Goal: Information Seeking & Learning: Learn about a topic

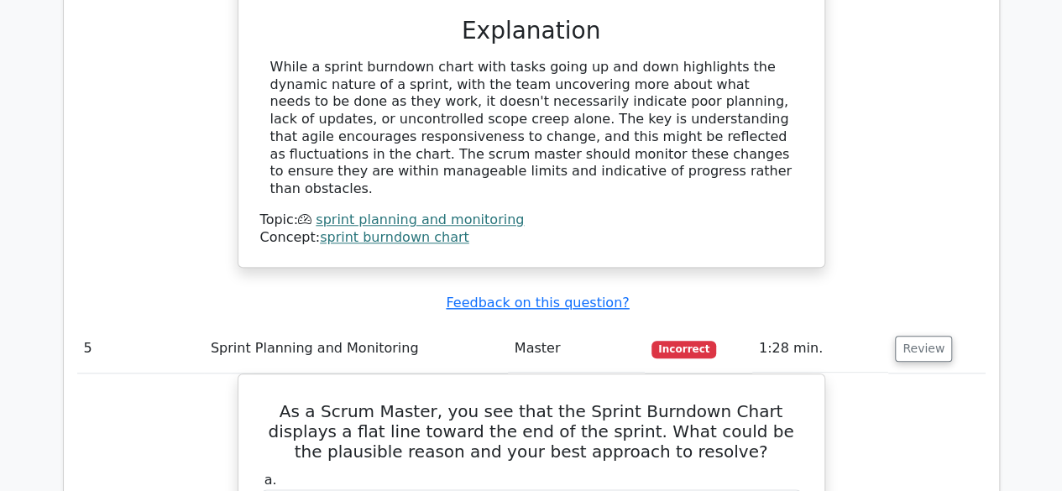
scroll to position [0, 10]
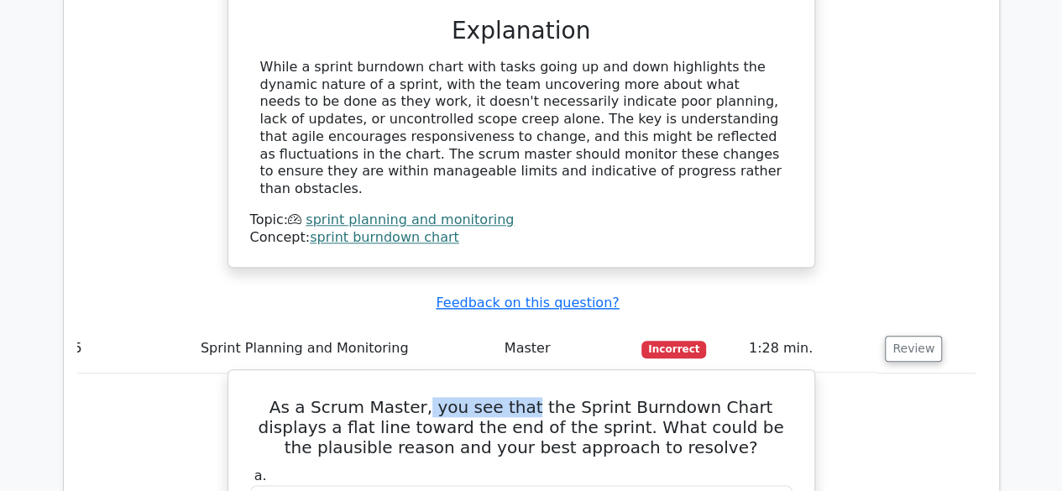
drag, startPoint x: 441, startPoint y: 127, endPoint x: 571, endPoint y: 127, distance: 130.2
click at [548, 397] on h5 "As a Scrum Master, you see that the Sprint Burndown Chart displays a flat line …" at bounding box center [522, 427] width 546 height 60
drag, startPoint x: 604, startPoint y: 128, endPoint x: 616, endPoint y: 128, distance: 12.6
click at [610, 397] on h5 "As a Scrum Master, you see that the Sprint Burndown Chart displays a flat line …" at bounding box center [522, 427] width 546 height 60
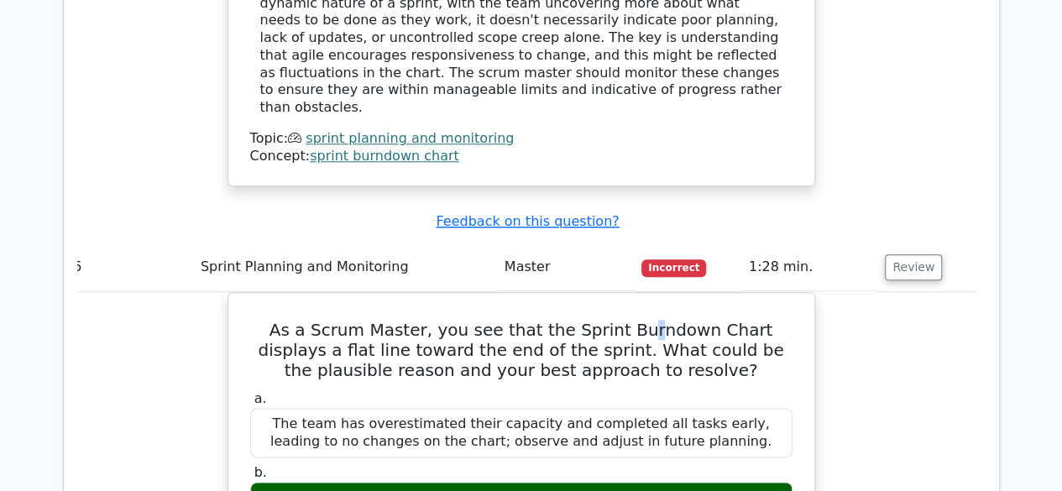
scroll to position [3979, 0]
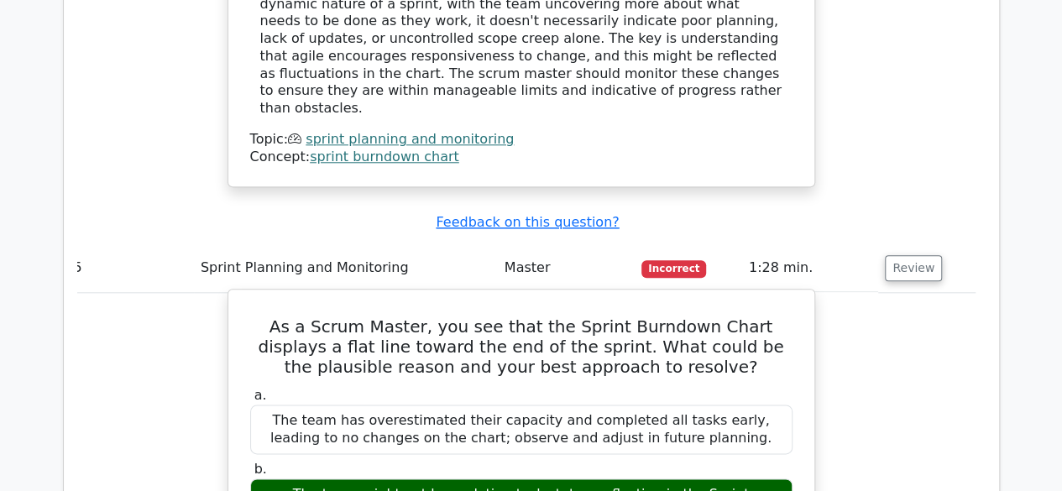
drag, startPoint x: 317, startPoint y: 43, endPoint x: 361, endPoint y: 68, distance: 50.4
click at [339, 317] on h5 "As a Scrum Master, you see that the Sprint Burndown Chart displays a flat line …" at bounding box center [522, 347] width 546 height 60
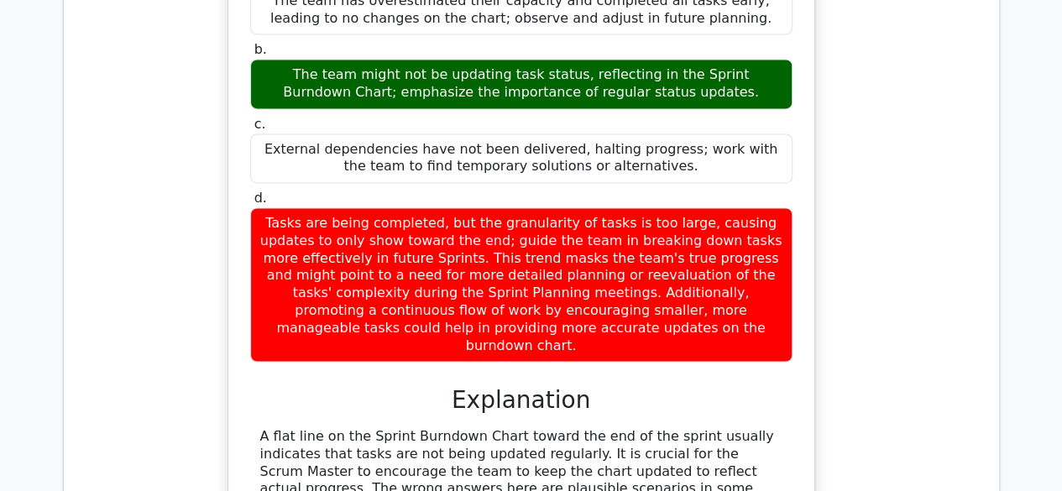
scroll to position [3895, 0]
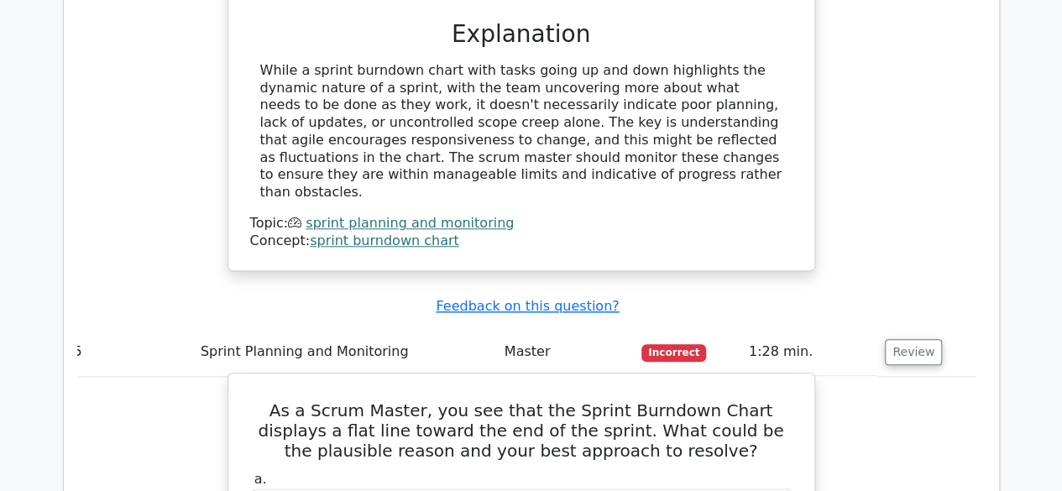
drag, startPoint x: 513, startPoint y: 139, endPoint x: 534, endPoint y: 134, distance: 21.6
click at [524, 401] on h5 "As a Scrum Master, you see that the Sprint Burndown Chart displays a flat line …" at bounding box center [522, 431] width 546 height 60
drag, startPoint x: 606, startPoint y: 128, endPoint x: 653, endPoint y: 132, distance: 48.1
click at [653, 401] on h5 "As a Scrum Master, you see that the Sprint Burndown Chart displays a flat line …" at bounding box center [522, 431] width 546 height 60
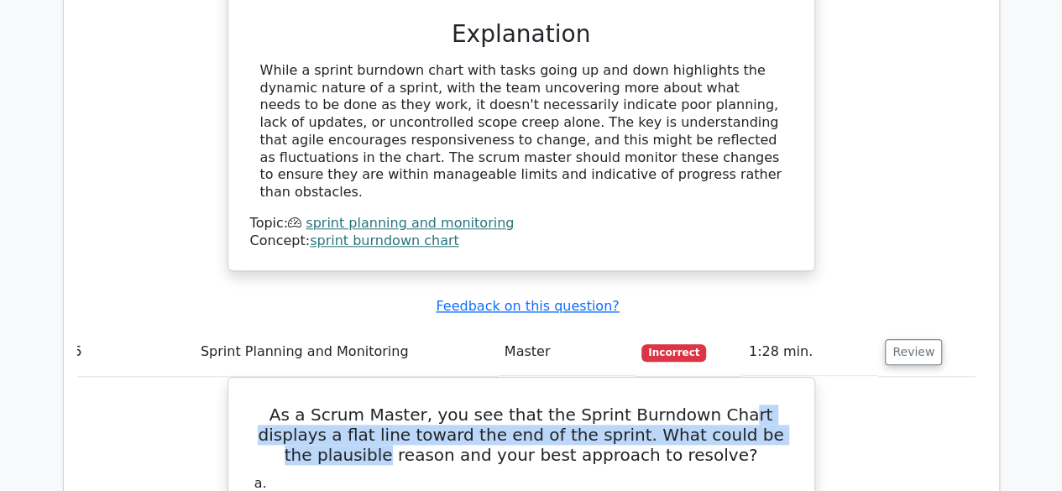
drag, startPoint x: 719, startPoint y: 129, endPoint x: 818, endPoint y: 139, distance: 99.5
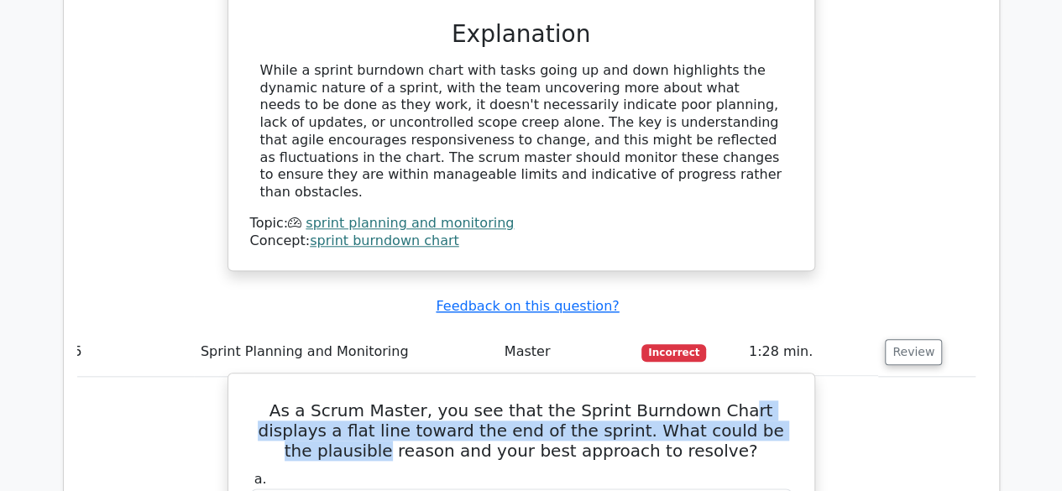
click at [532, 401] on h5 "As a Scrum Master, you see that the Sprint Burndown Chart displays a flat line …" at bounding box center [522, 431] width 546 height 60
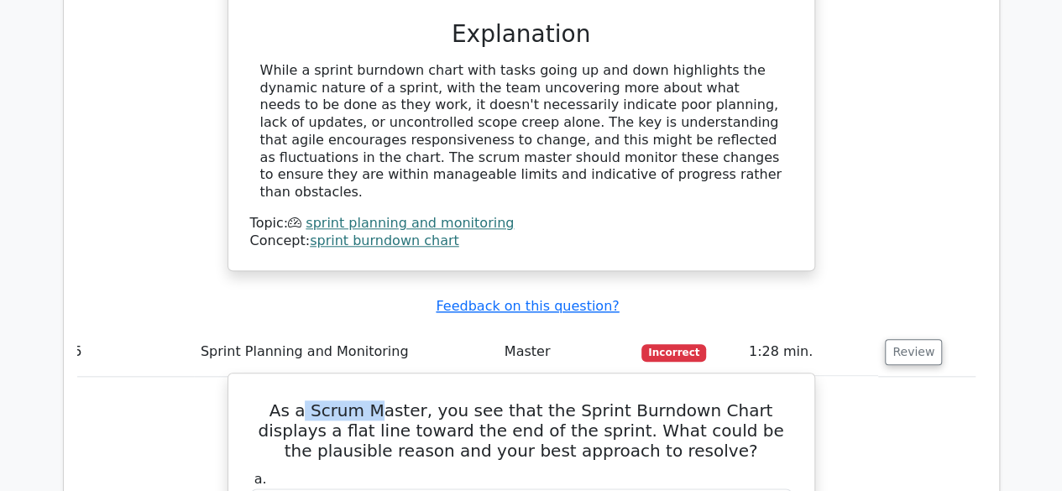
drag, startPoint x: 344, startPoint y: 118, endPoint x: 411, endPoint y: 116, distance: 66.4
click at [386, 401] on h5 "As a Scrum Master, you see that the Sprint Burndown Chart displays a flat line …" at bounding box center [522, 431] width 546 height 60
drag, startPoint x: 478, startPoint y: 112, endPoint x: 509, endPoint y: 110, distance: 31.1
drag, startPoint x: 577, startPoint y: 110, endPoint x: 643, endPoint y: 106, distance: 66.5
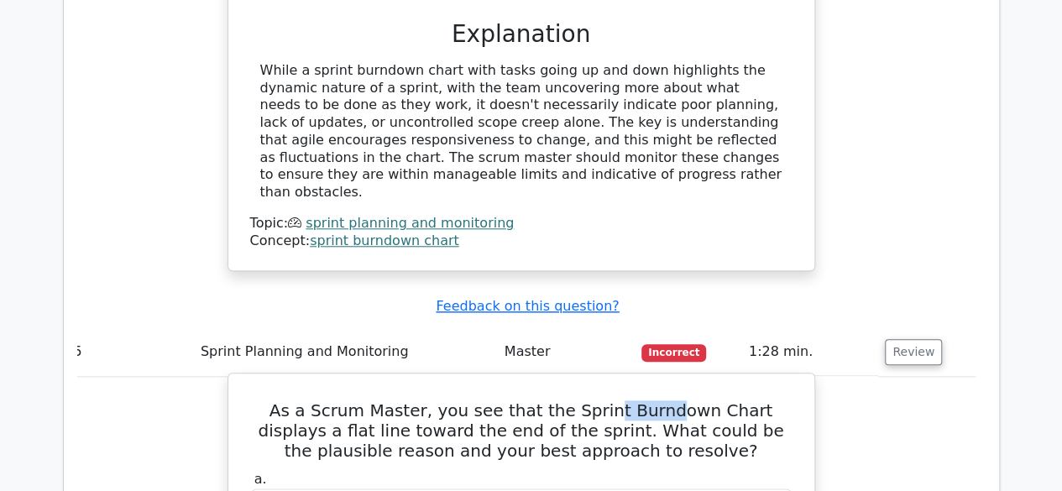
drag, startPoint x: 492, startPoint y: 147, endPoint x: 519, endPoint y: 147, distance: 26.9
click at [504, 401] on h5 "As a Scrum Master, you see that the Sprint Burndown Chart displays a flat line …" at bounding box center [522, 431] width 546 height 60
click at [553, 401] on h5 "As a Scrum Master, you see that the Sprint Burndown Chart displays a flat line …" at bounding box center [522, 431] width 546 height 60
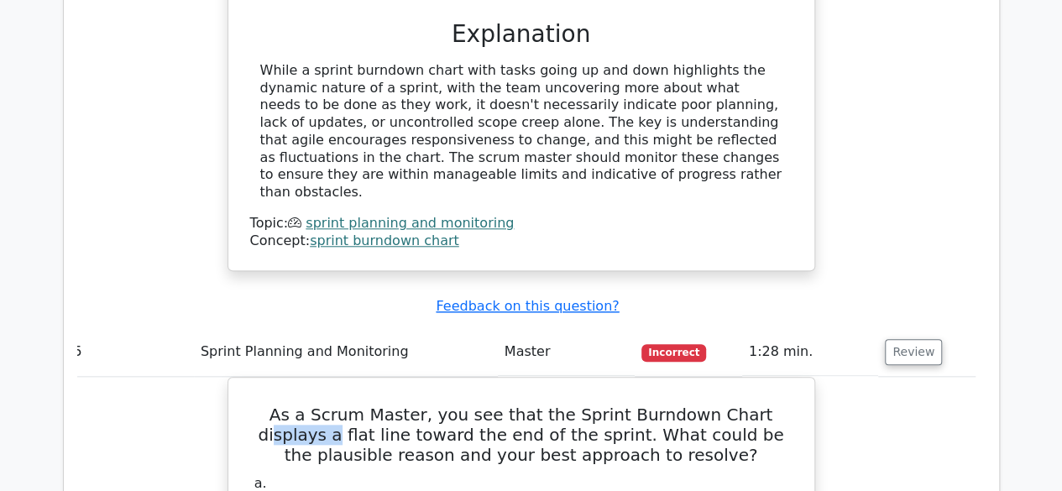
drag, startPoint x: 742, startPoint y: 133, endPoint x: 819, endPoint y: 133, distance: 77.3
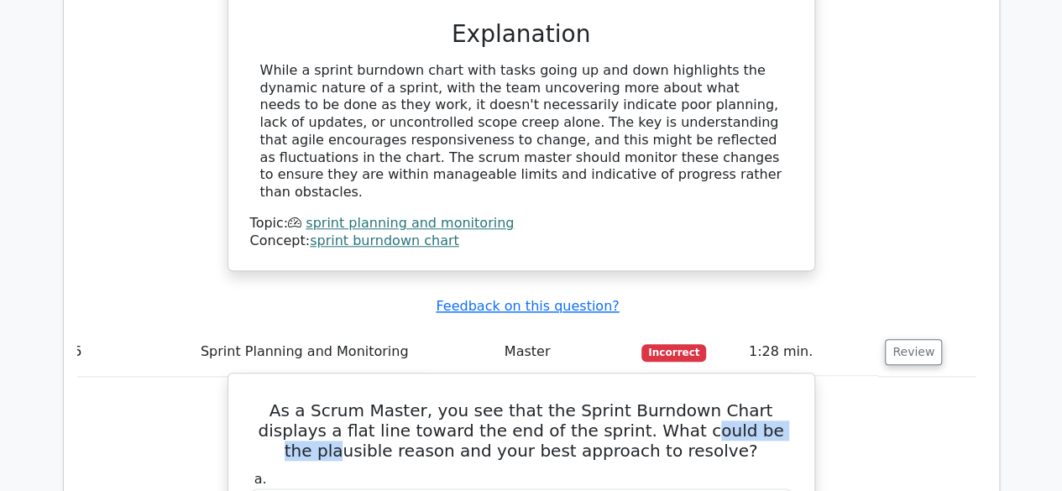
drag, startPoint x: 722, startPoint y: 153, endPoint x: 732, endPoint y: 152, distance: 9.3
click at [731, 401] on h5 "As a Scrum Master, you see that the Sprint Burndown Chart displays a flat line …" at bounding box center [522, 431] width 546 height 60
drag, startPoint x: 758, startPoint y: 151, endPoint x: 526, endPoint y: 159, distance: 232.8
click at [682, 401] on h5 "As a Scrum Master, you see that the Sprint Burndown Chart displays a flat line …" at bounding box center [522, 431] width 546 height 60
click at [642, 401] on h5 "As a Scrum Master, you see that the Sprint Burndown Chart displays a flat line …" at bounding box center [522, 431] width 546 height 60
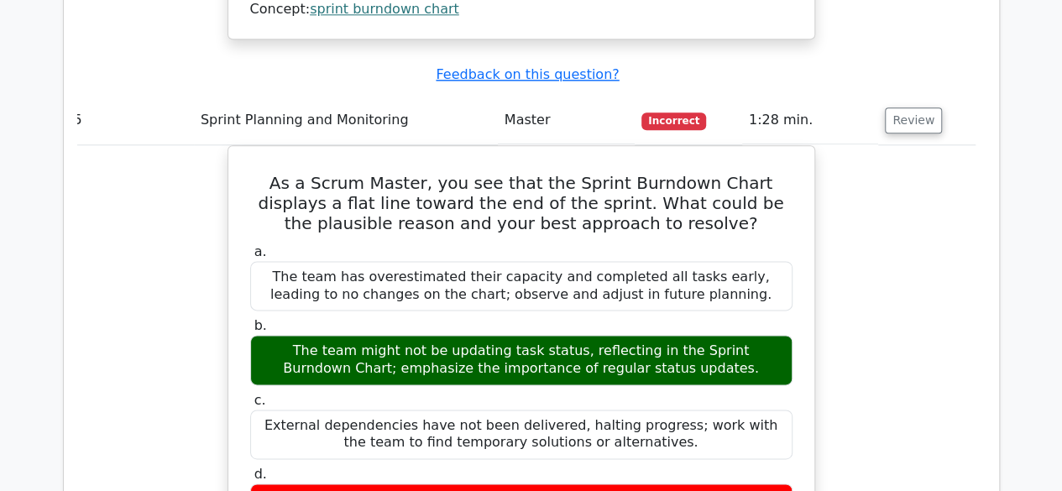
scroll to position [4129, 0]
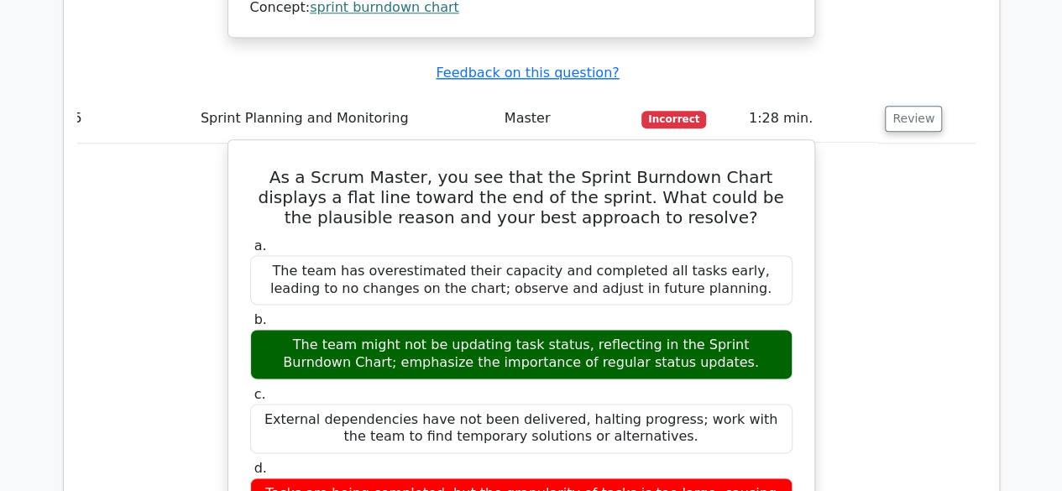
drag, startPoint x: 469, startPoint y: 208, endPoint x: 543, endPoint y: 207, distance: 74.8
copy div "granularity"
drag, startPoint x: 843, startPoint y: 180, endPoint x: 741, endPoint y: 228, distance: 113.5
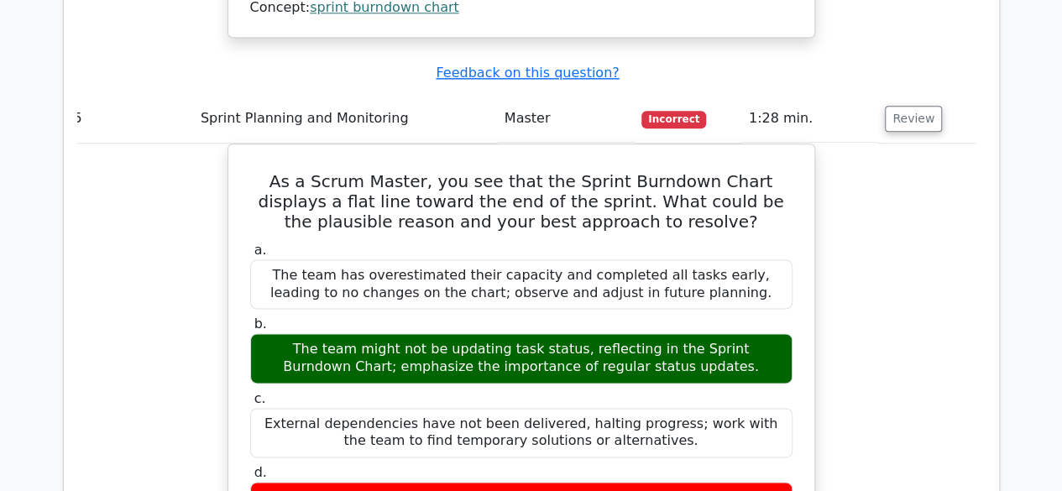
drag, startPoint x: 771, startPoint y: 199, endPoint x: 822, endPoint y: 219, distance: 55.1
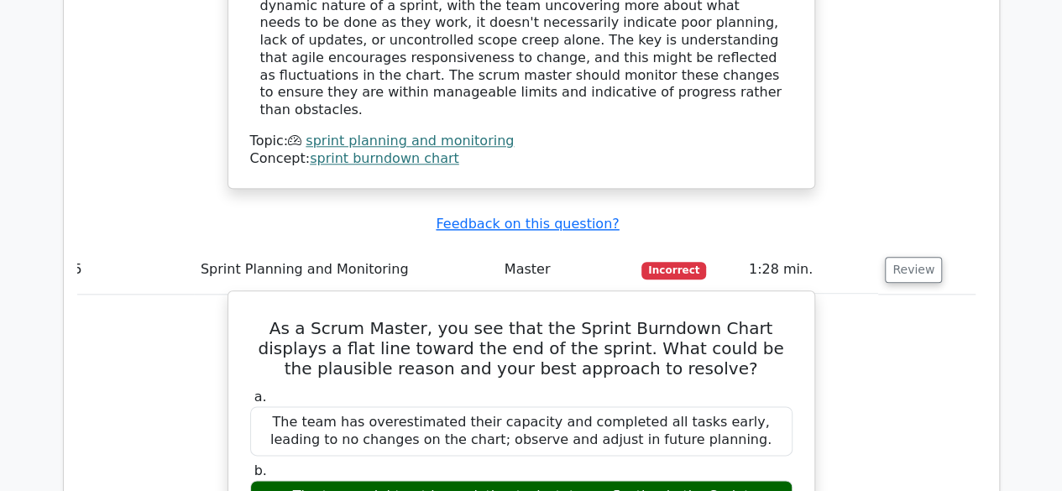
scroll to position [3979, 0]
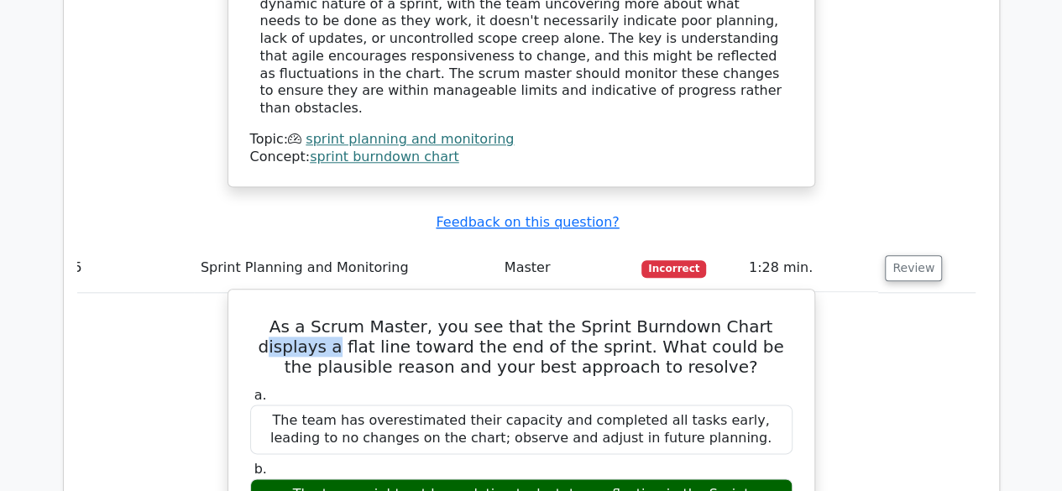
drag, startPoint x: 789, startPoint y: 46, endPoint x: 806, endPoint y: 60, distance: 21.5
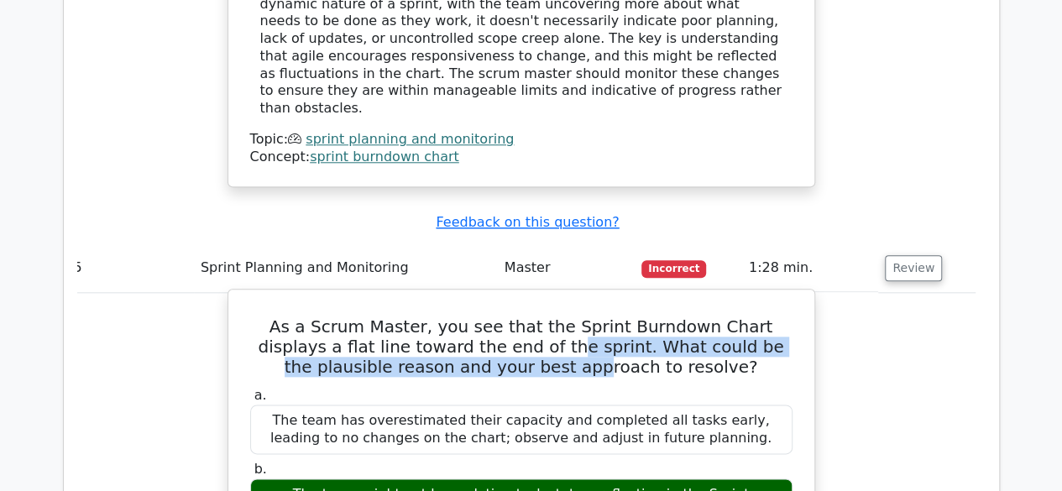
drag, startPoint x: 493, startPoint y: 67, endPoint x: 625, endPoint y: 73, distance: 132.0
click at [625, 317] on h5 "As a Scrum Master, you see that the Sprint Burndown Chart displays a flat line …" at bounding box center [522, 347] width 546 height 60
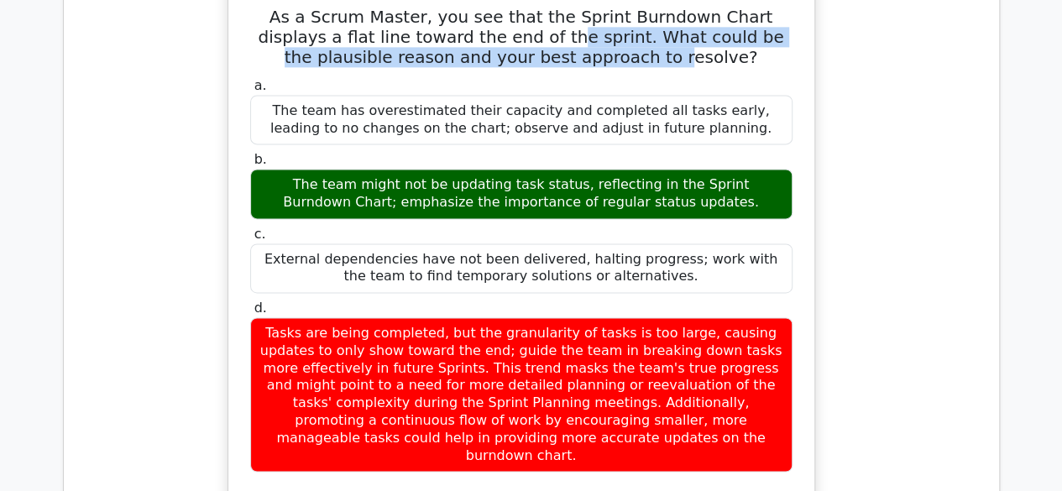
scroll to position [4315, 0]
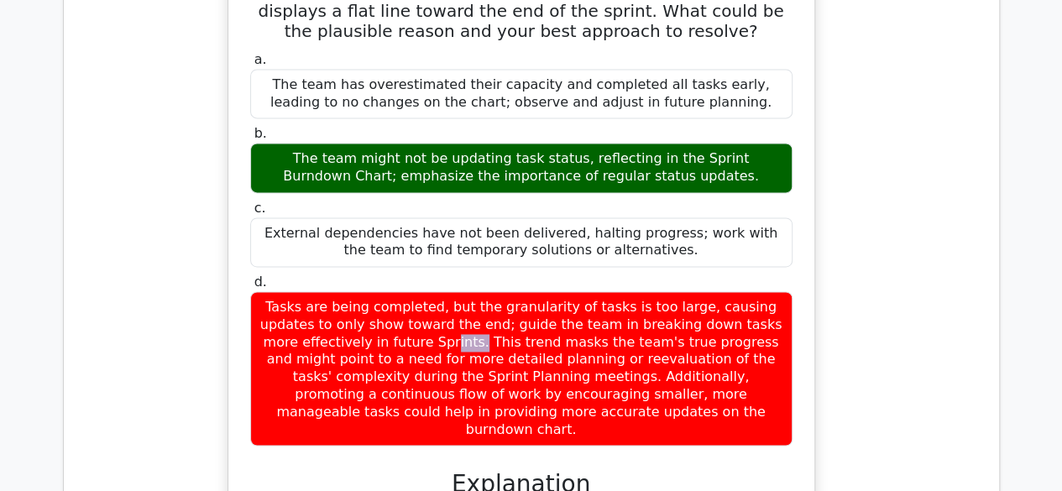
drag, startPoint x: 700, startPoint y: 25, endPoint x: 756, endPoint y: 29, distance: 56.4
click at [749, 291] on div "Tasks are being completed, but the granularity of tasks is too large, causing u…" at bounding box center [521, 368] width 543 height 155
drag, startPoint x: 772, startPoint y: 33, endPoint x: 731, endPoint y: 39, distance: 41.7
click at [768, 291] on div "Tasks are being completed, but the granularity of tasks is too large, causing u…" at bounding box center [521, 368] width 543 height 155
click at [351, 291] on div "Tasks are being completed, but the granularity of tasks is too large, causing u…" at bounding box center [521, 368] width 543 height 155
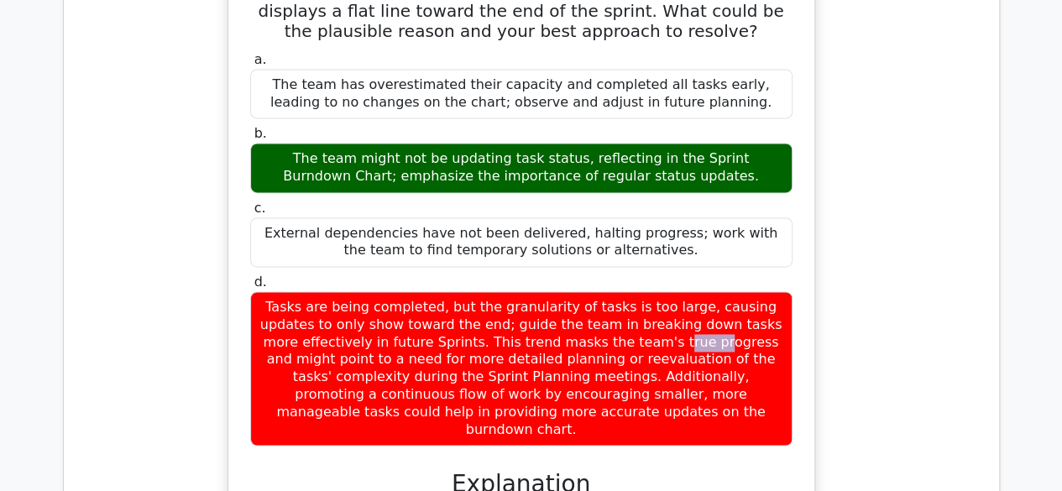
drag, startPoint x: 412, startPoint y: 38, endPoint x: 430, endPoint y: 38, distance: 18.5
click at [430, 291] on div "Tasks are being completed, but the granularity of tasks is too large, causing u…" at bounding box center [521, 368] width 543 height 155
drag, startPoint x: 474, startPoint y: 38, endPoint x: 509, endPoint y: 39, distance: 35.3
click at [503, 291] on div "Tasks are being completed, but the granularity of tasks is too large, causing u…" at bounding box center [521, 368] width 543 height 155
drag, startPoint x: 530, startPoint y: 39, endPoint x: 545, endPoint y: 40, distance: 15.2
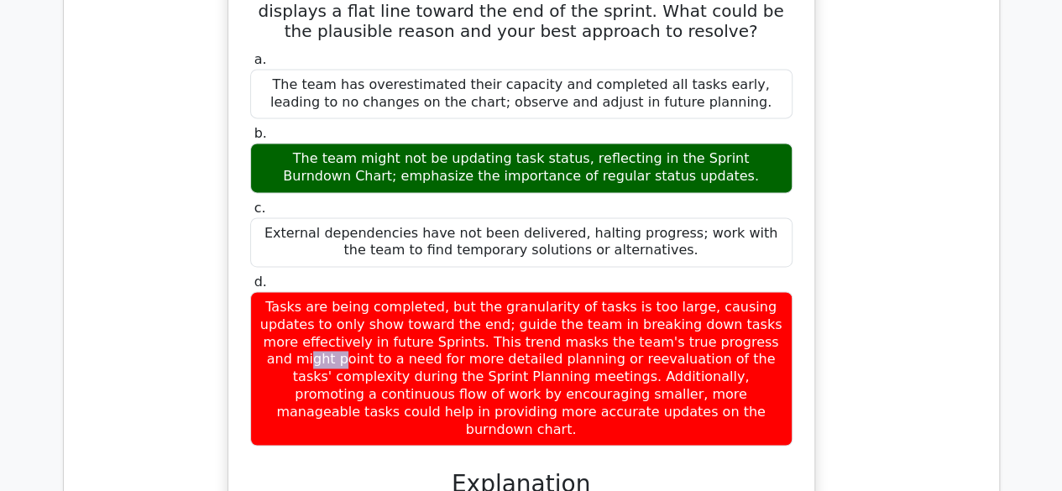
click at [543, 291] on div "Tasks are being completed, but the granularity of tasks is too large, causing u…" at bounding box center [521, 368] width 543 height 155
drag, startPoint x: 638, startPoint y: 43, endPoint x: 657, endPoint y: 42, distance: 18.5
click at [652, 291] on div "Tasks are being completed, but the granularity of tasks is too large, causing u…" at bounding box center [521, 368] width 543 height 155
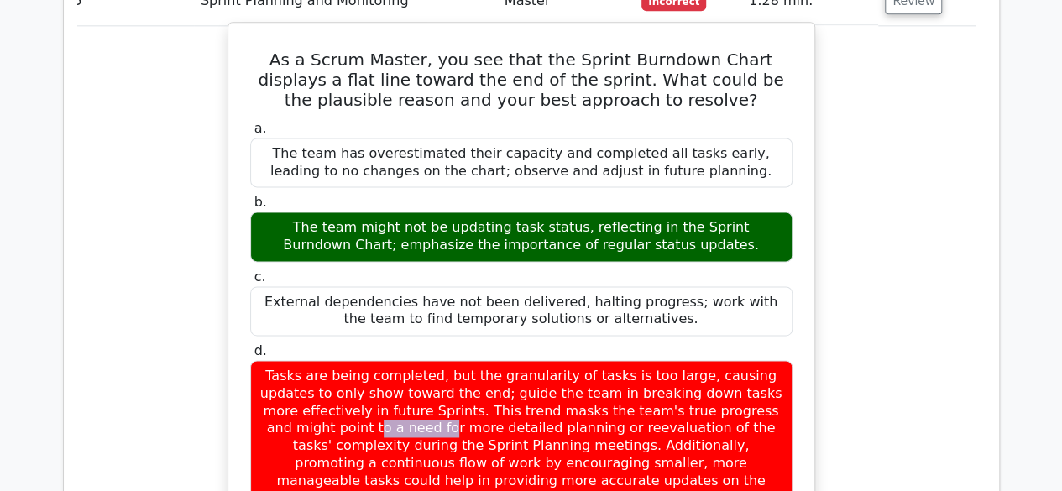
scroll to position [4147, 0]
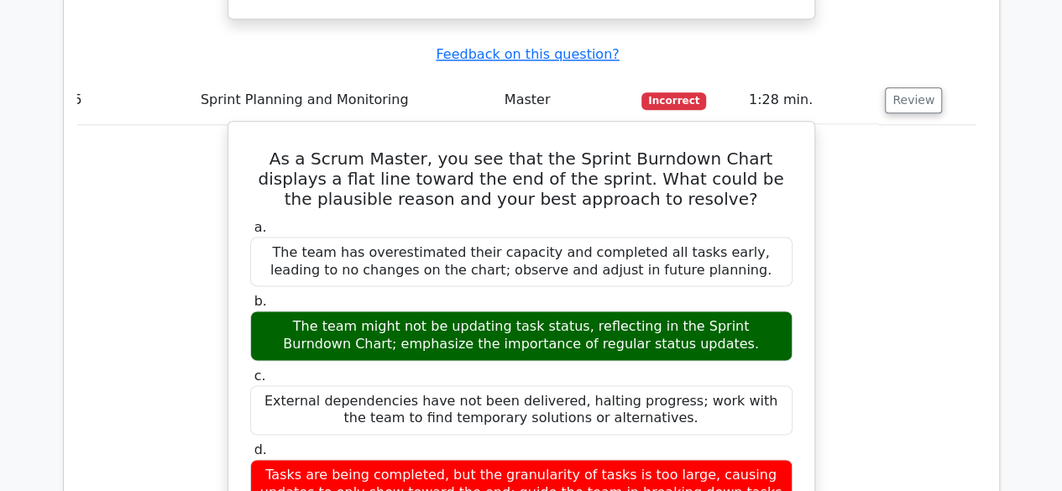
drag, startPoint x: 721, startPoint y: 190, endPoint x: 795, endPoint y: 204, distance: 75.3
drag, startPoint x: 722, startPoint y: 221, endPoint x: 746, endPoint y: 221, distance: 23.5
drag, startPoint x: 648, startPoint y: 228, endPoint x: 671, endPoint y: 228, distance: 23.5
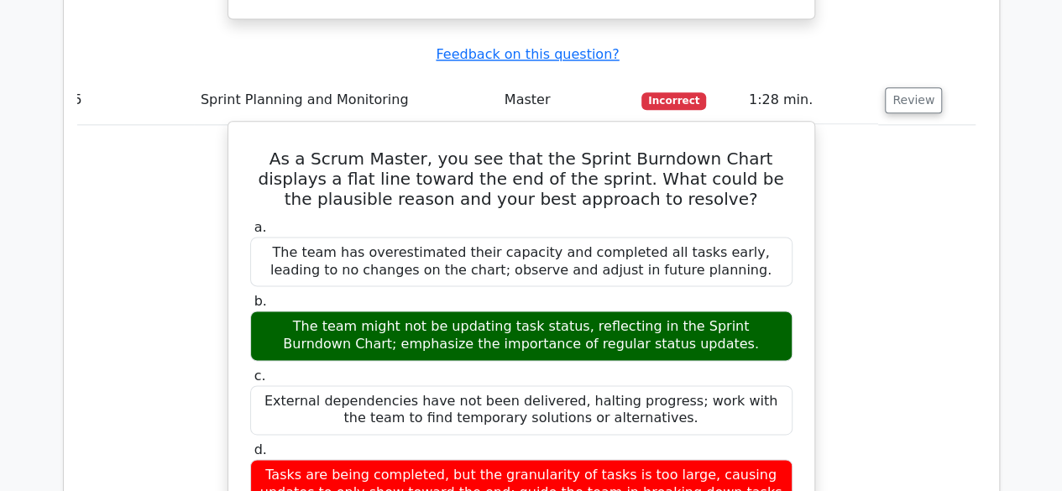
drag, startPoint x: 779, startPoint y: 215, endPoint x: 561, endPoint y: 230, distance: 218.9
drag, startPoint x: 472, startPoint y: 216, endPoint x: 550, endPoint y: 216, distance: 78.1
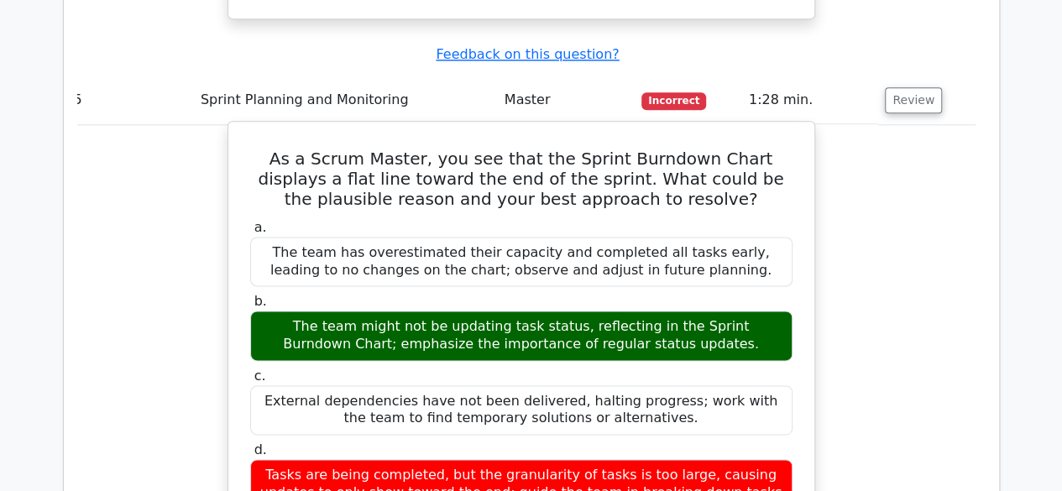
drag, startPoint x: 623, startPoint y: 202, endPoint x: 684, endPoint y: 201, distance: 60.5
drag, startPoint x: 721, startPoint y: 200, endPoint x: 744, endPoint y: 207, distance: 24.7
drag, startPoint x: 780, startPoint y: 204, endPoint x: 413, endPoint y: 225, distance: 367.6
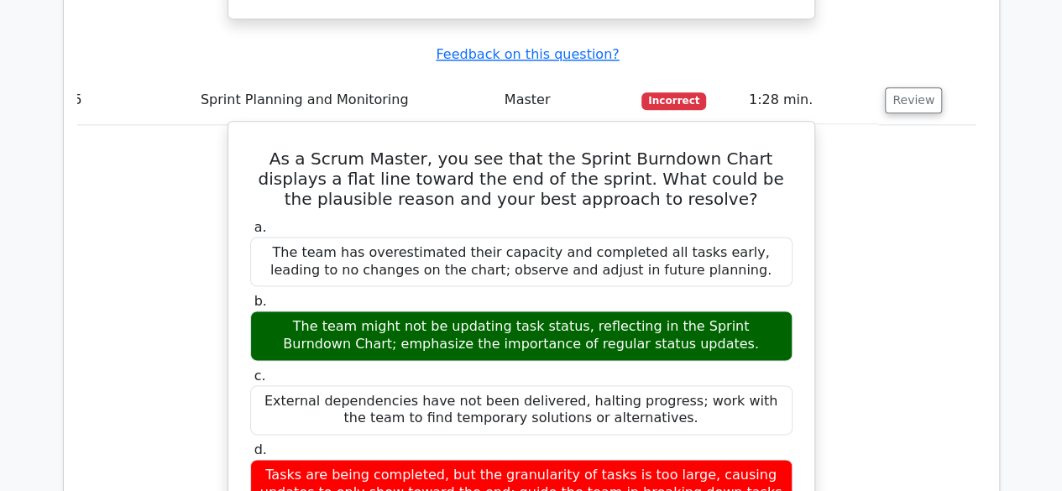
drag, startPoint x: 331, startPoint y: 216, endPoint x: 379, endPoint y: 216, distance: 47.9
drag, startPoint x: 398, startPoint y: 216, endPoint x: 555, endPoint y: 218, distance: 157.1
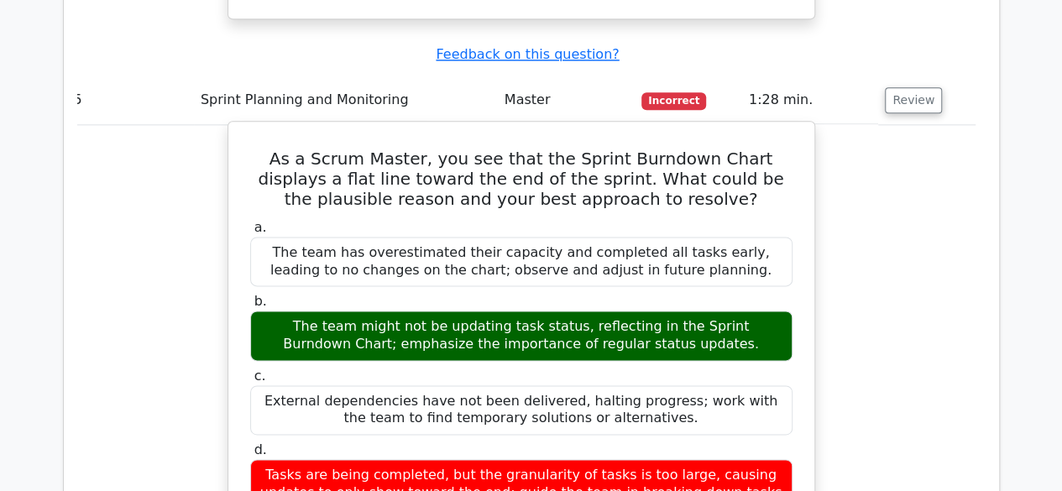
drag, startPoint x: 663, startPoint y: 222, endPoint x: 708, endPoint y: 225, distance: 44.6
drag, startPoint x: 742, startPoint y: 222, endPoint x: 757, endPoint y: 226, distance: 14.9
drag, startPoint x: 326, startPoint y: 239, endPoint x: 390, endPoint y: 238, distance: 63.8
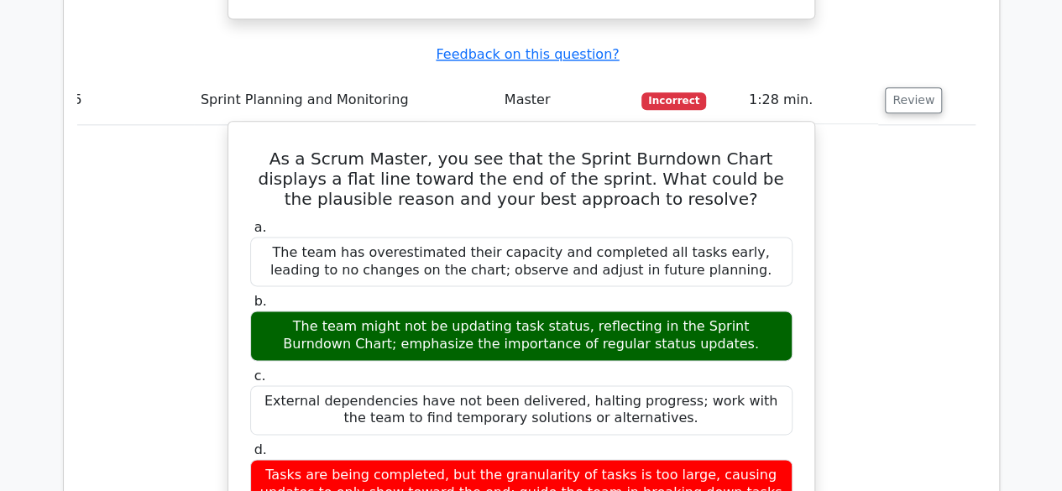
drag, startPoint x: 481, startPoint y: 232, endPoint x: 492, endPoint y: 233, distance: 11.0
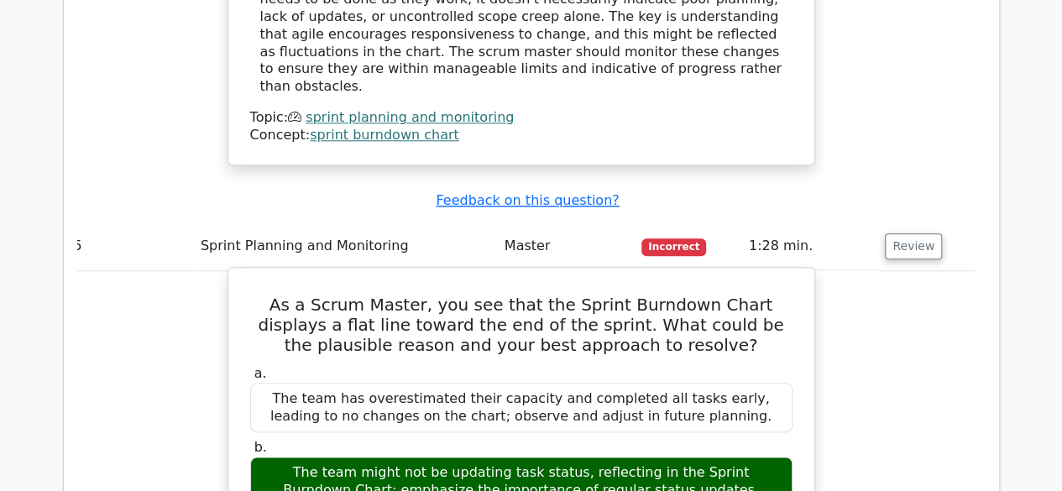
scroll to position [3979, 0]
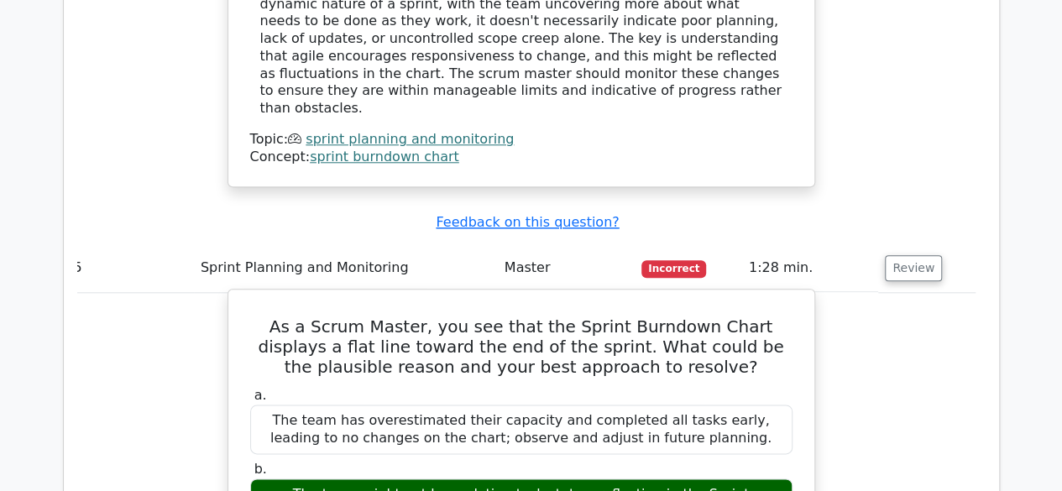
drag, startPoint x: 293, startPoint y: 284, endPoint x: 399, endPoint y: 283, distance: 105.8
drag, startPoint x: 427, startPoint y: 281, endPoint x: 502, endPoint y: 286, distance: 75.7
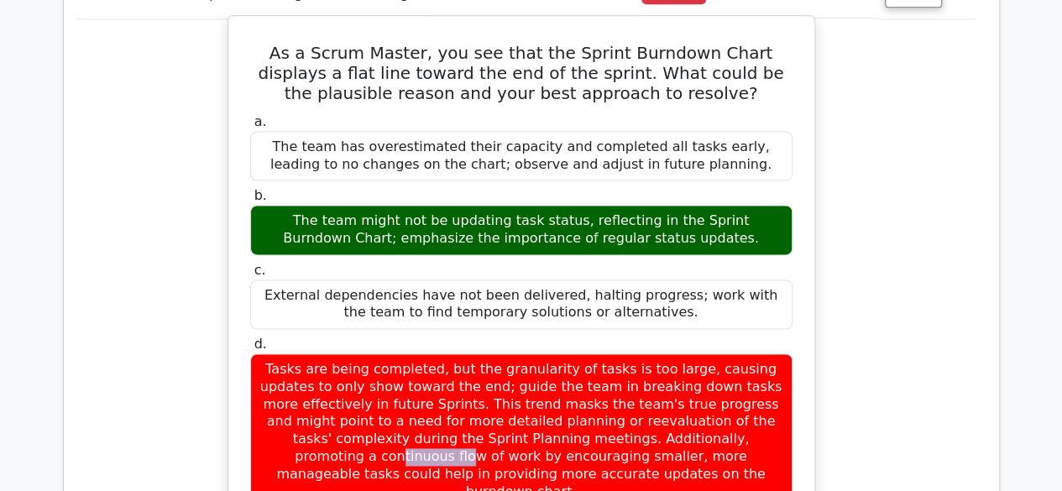
scroll to position [4315, 0]
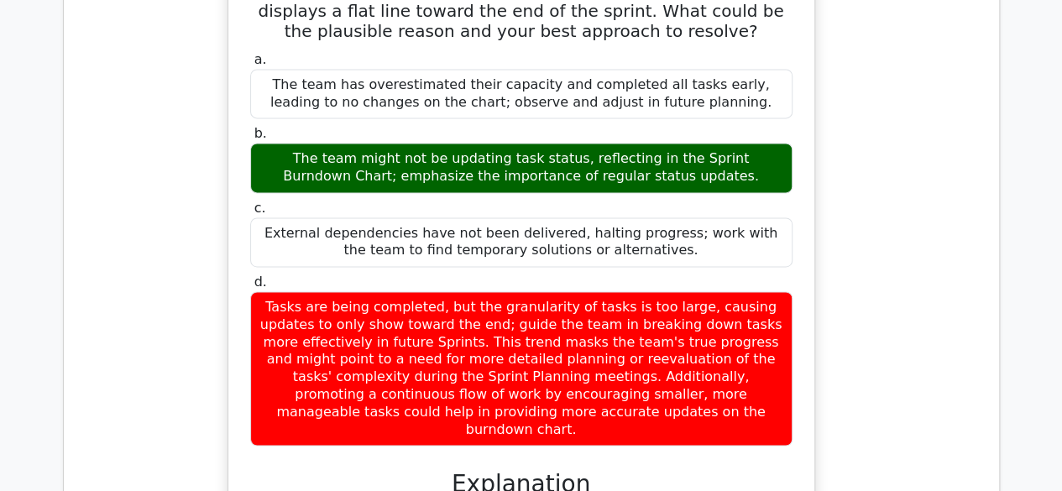
drag, startPoint x: 351, startPoint y: 212, endPoint x: 474, endPoint y: 220, distance: 122.9
drag, startPoint x: 666, startPoint y: 227, endPoint x: 677, endPoint y: 226, distance: 11.0
drag, startPoint x: 739, startPoint y: 213, endPoint x: 761, endPoint y: 212, distance: 21.9
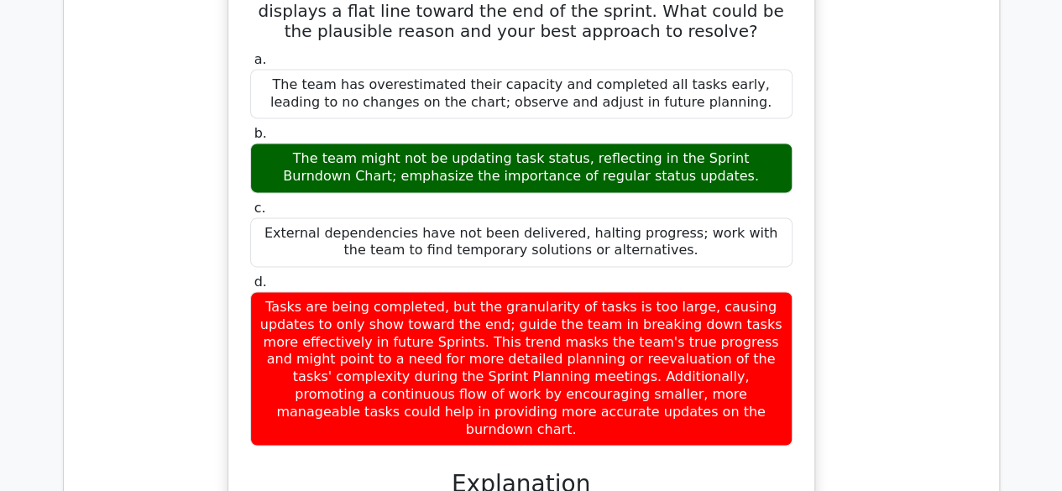
drag, startPoint x: 328, startPoint y: 230, endPoint x: 377, endPoint y: 228, distance: 49.6
drag, startPoint x: 413, startPoint y: 228, endPoint x: 425, endPoint y: 227, distance: 11.8
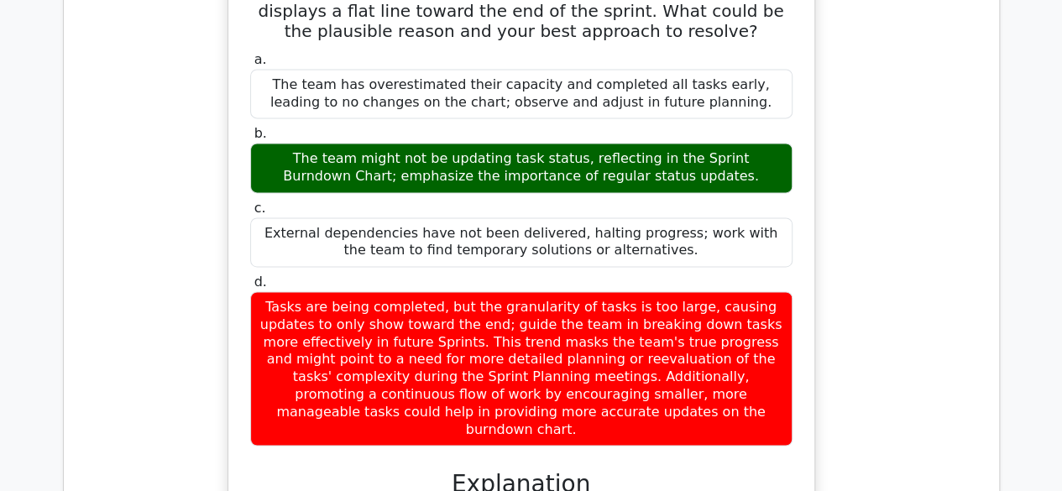
drag, startPoint x: 538, startPoint y: 229, endPoint x: 574, endPoint y: 228, distance: 37.0
drag
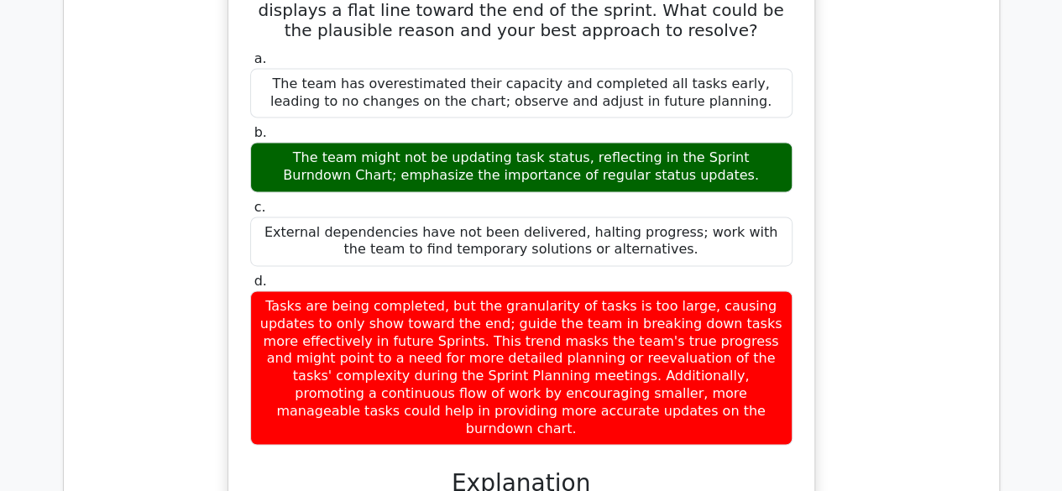
scroll to position [4399, 0]
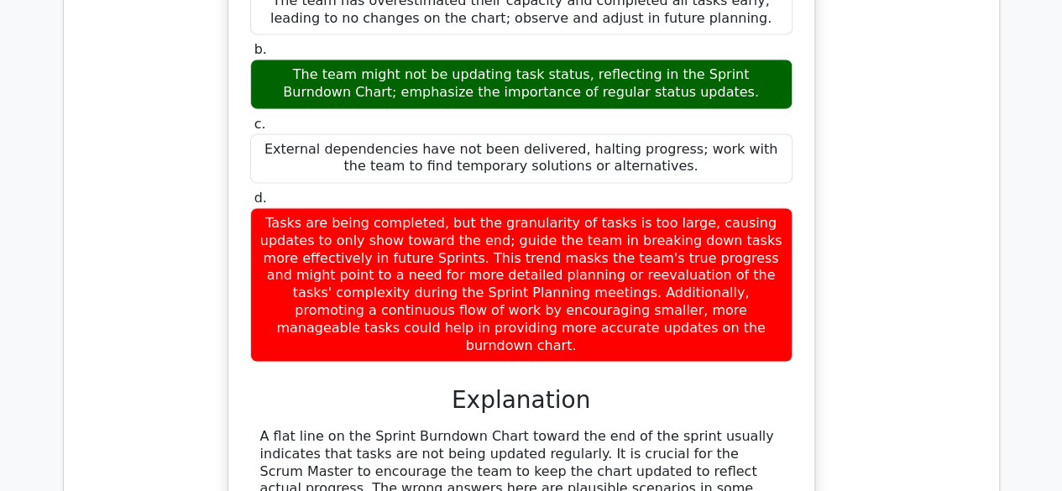
click at [413, 427] on div "A flat line on the Sprint Burndown Chart toward the end of the sprint usually i…" at bounding box center [521, 496] width 522 height 139
click at [497, 427] on div "A flat line on the Sprint Burndown Chart toward the end of the sprint usually i…" at bounding box center [521, 496] width 522 height 139
click at [622, 427] on div "A flat line on the Sprint Burndown Chart toward the end of the sprint usually i…" at bounding box center [521, 496] width 522 height 139
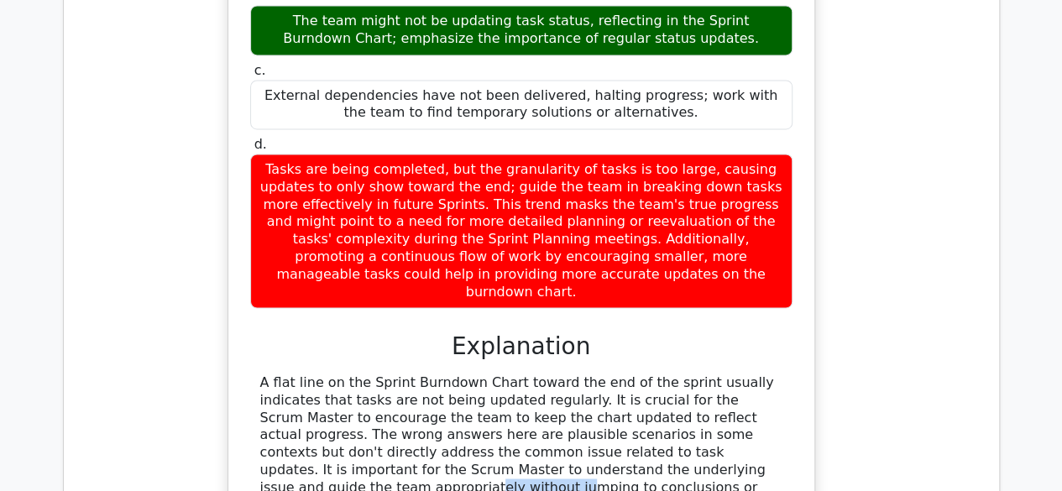
scroll to position [4567, 0]
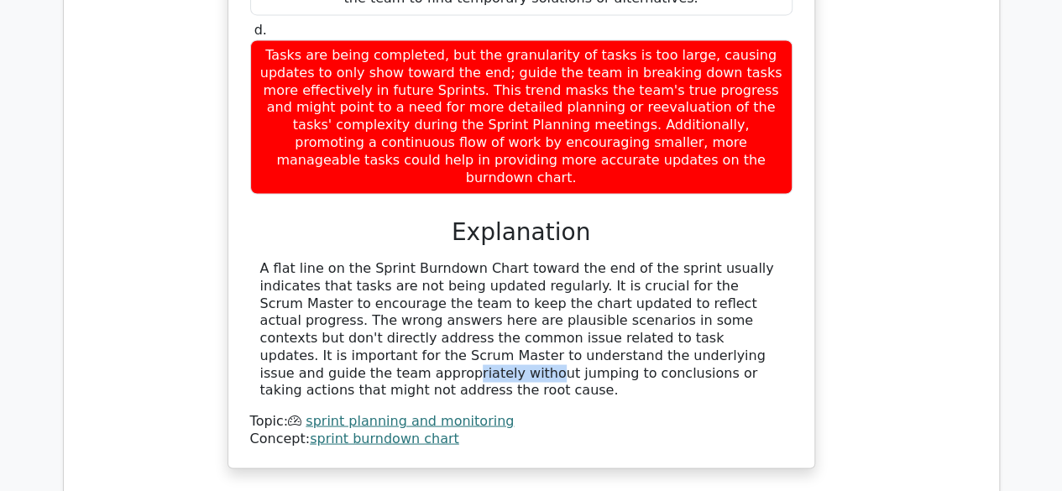
drag, startPoint x: 506, startPoint y: 48, endPoint x: 620, endPoint y: 60, distance: 114.0
click at [616, 260] on div "A flat line on the Sprint Burndown Chart toward the end of the sprint usually i…" at bounding box center [521, 329] width 522 height 139
drag, startPoint x: 366, startPoint y: 45, endPoint x: 330, endPoint y: 45, distance: 36.1
click at [335, 260] on div "A flat line on the Sprint Burndown Chart toward the end of the sprint usually i…" at bounding box center [521, 329] width 522 height 139
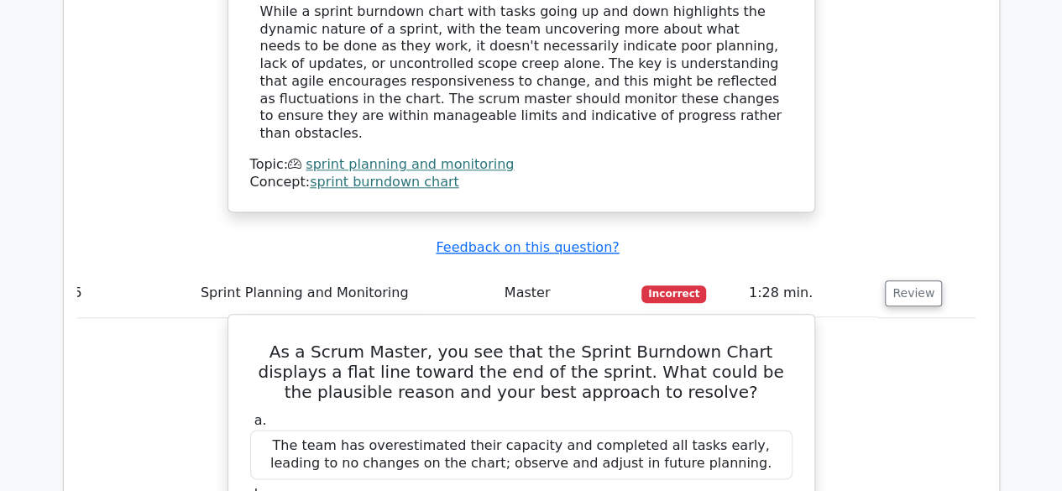
scroll to position [3979, 0]
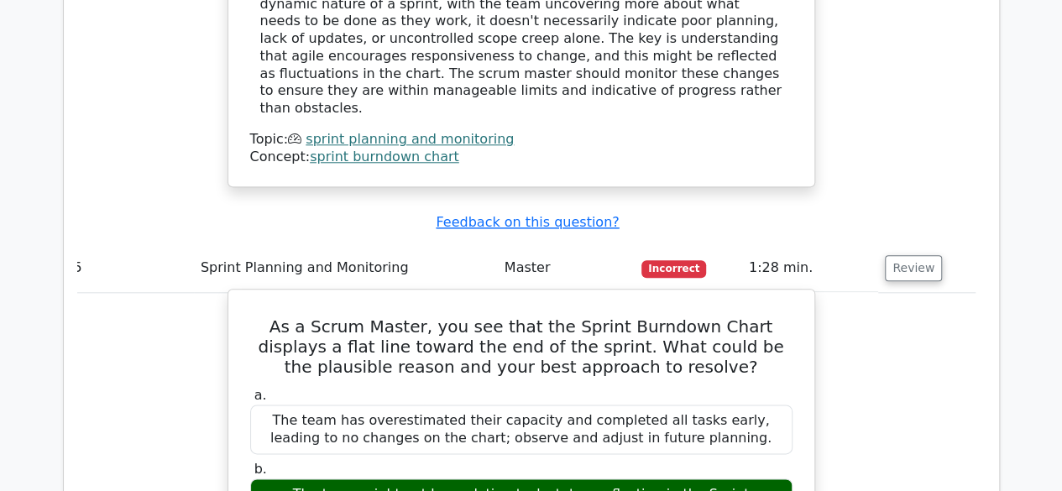
drag, startPoint x: 252, startPoint y: 34, endPoint x: 613, endPoint y: 458, distance: 556.4
copy div "As a Scrum Master, you see that the Sprint Burndown Chart displays a flat line …"
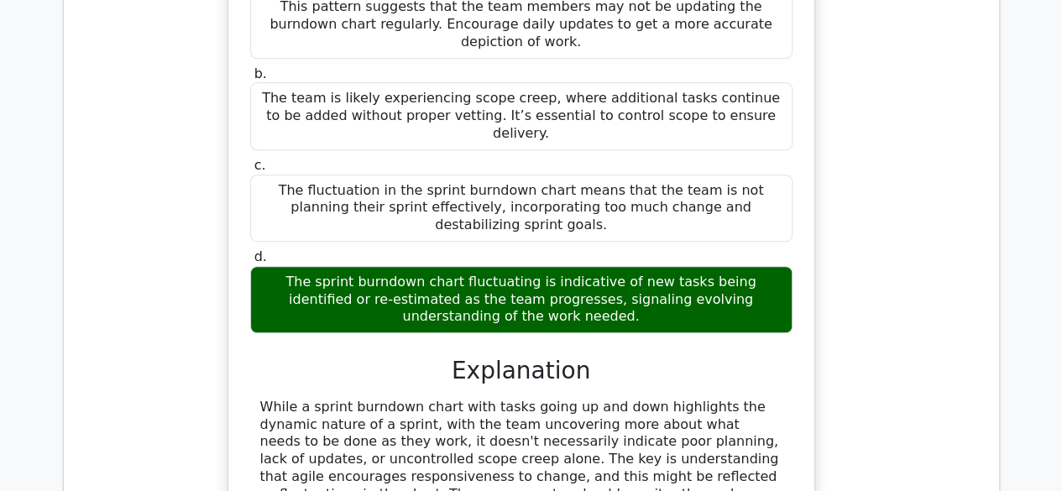
scroll to position [3585, 0]
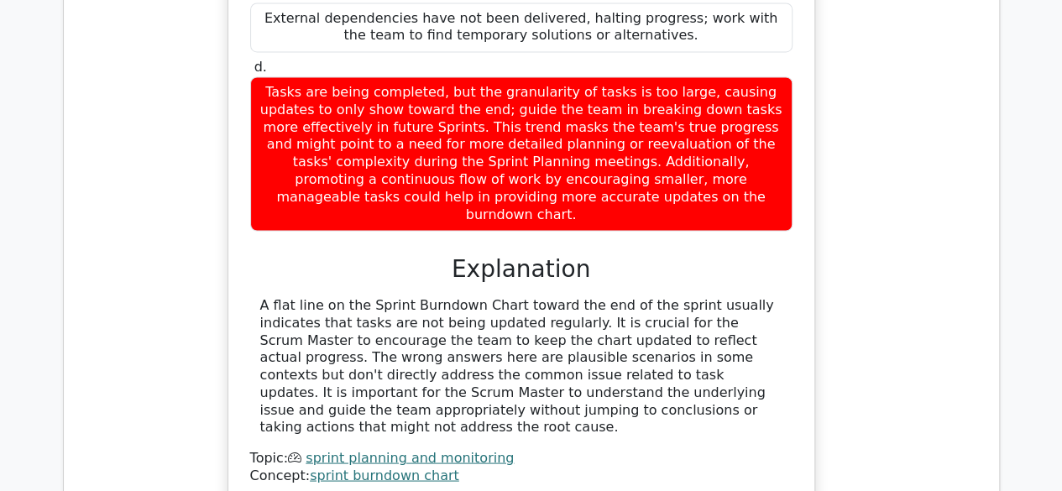
scroll to position [4658, 0]
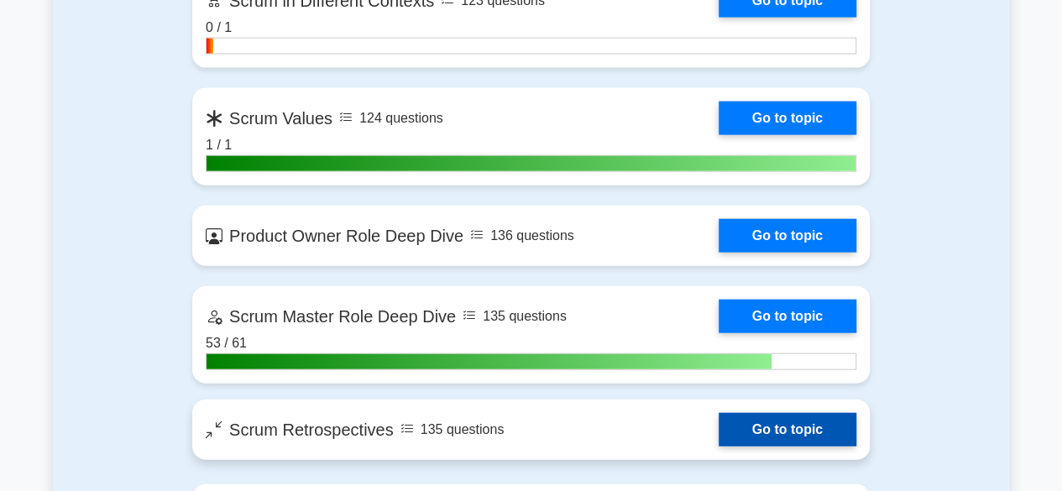
scroll to position [1688, 0]
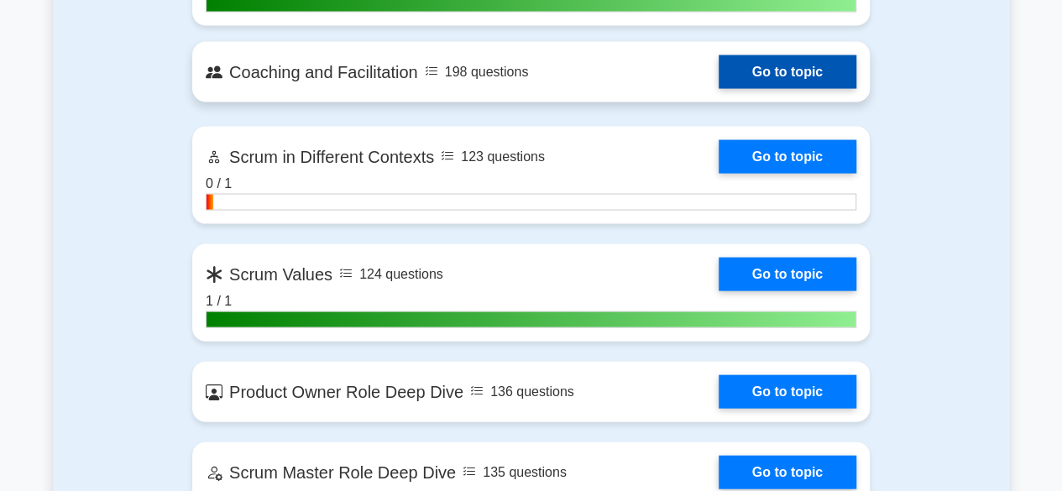
click at [736, 66] on link "Go to topic" at bounding box center [788, 72] width 138 height 34
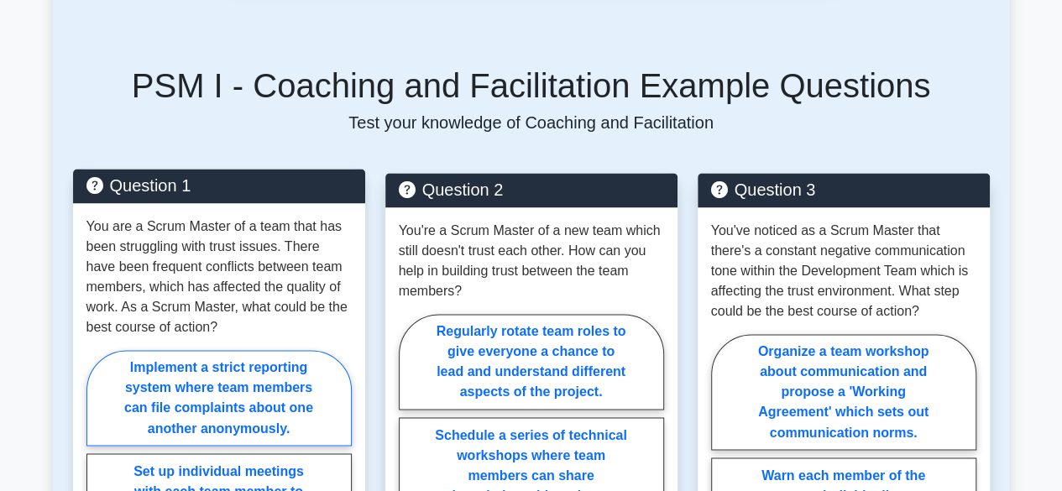
scroll to position [1344, 0]
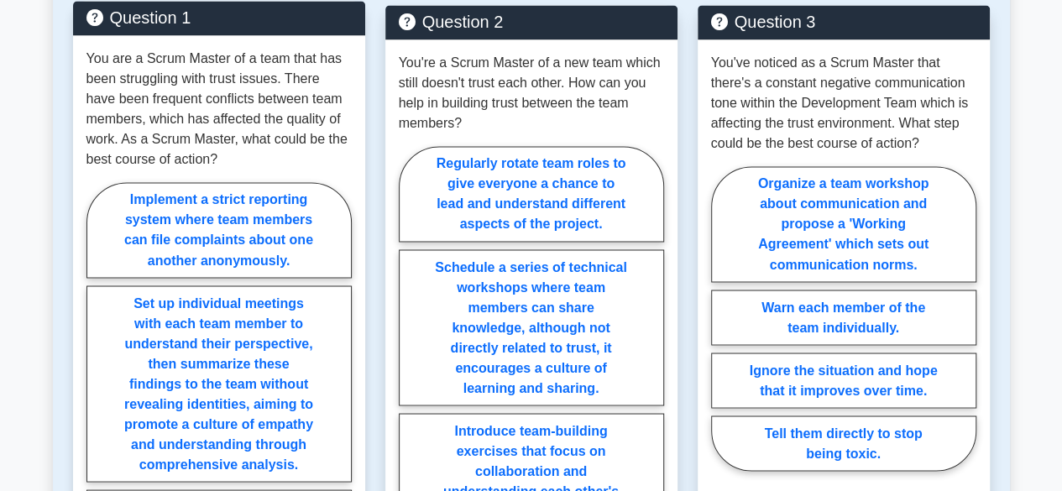
drag, startPoint x: 344, startPoint y: 56, endPoint x: 235, endPoint y: 76, distance: 111.0
click at [344, 58] on p "You are a Scrum Master of a team that has been struggling with trust issues. Th…" at bounding box center [219, 109] width 265 height 121
drag, startPoint x: 203, startPoint y: 80, endPoint x: 244, endPoint y: 78, distance: 41.2
click at [237, 78] on p "You are a Scrum Master of a team that has been struggling with trust issues. Th…" at bounding box center [219, 109] width 265 height 121
drag, startPoint x: 259, startPoint y: 77, endPoint x: 303, endPoint y: 76, distance: 44.5
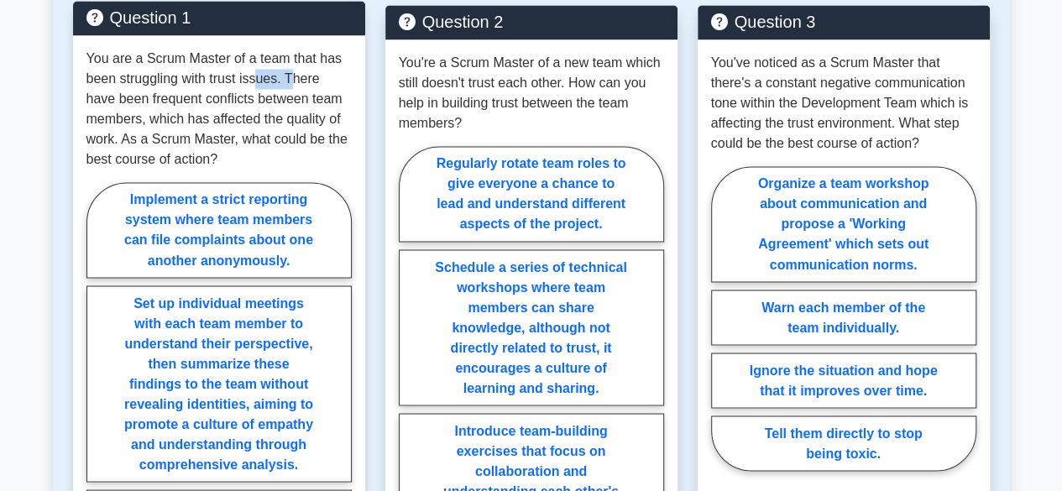
click at [301, 76] on p "You are a Scrum Master of a team that has been struggling with trust issues. Th…" at bounding box center [219, 109] width 265 height 121
click at [331, 76] on p "You are a Scrum Master of a team that has been struggling with trust issues. Th…" at bounding box center [219, 109] width 265 height 121
click at [193, 104] on p "You are a Scrum Master of a team that has been struggling with trust issues. Th…" at bounding box center [219, 109] width 265 height 121
click at [217, 102] on p "You are a Scrum Master of a team that has been struggling with trust issues. Th…" at bounding box center [219, 109] width 265 height 121
click at [245, 99] on p "You are a Scrum Master of a team that has been struggling with trust issues. Th…" at bounding box center [219, 109] width 265 height 121
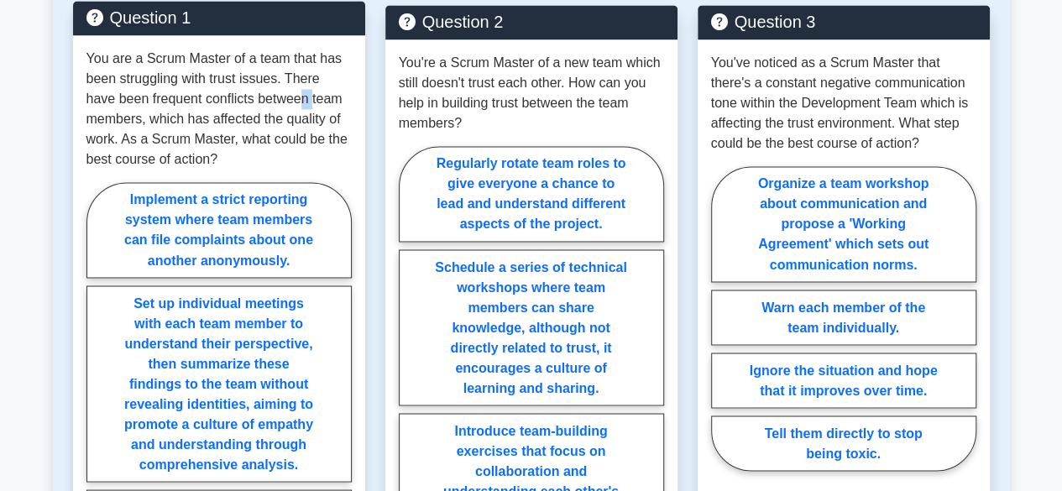
drag, startPoint x: 276, startPoint y: 98, endPoint x: 291, endPoint y: 98, distance: 15.1
click at [288, 98] on p "You are a Scrum Master of a team that has been struggling with trust issues. Th…" at bounding box center [219, 109] width 265 height 121
click at [317, 102] on p "You are a Scrum Master of a team that has been struggling with trust issues. Th…" at bounding box center [219, 109] width 265 height 121
drag, startPoint x: 247, startPoint y: 127, endPoint x: 289, endPoint y: 122, distance: 42.3
click at [287, 122] on p "You are a Scrum Master of a team that has been struggling with trust issues. Th…" at bounding box center [219, 109] width 265 height 121
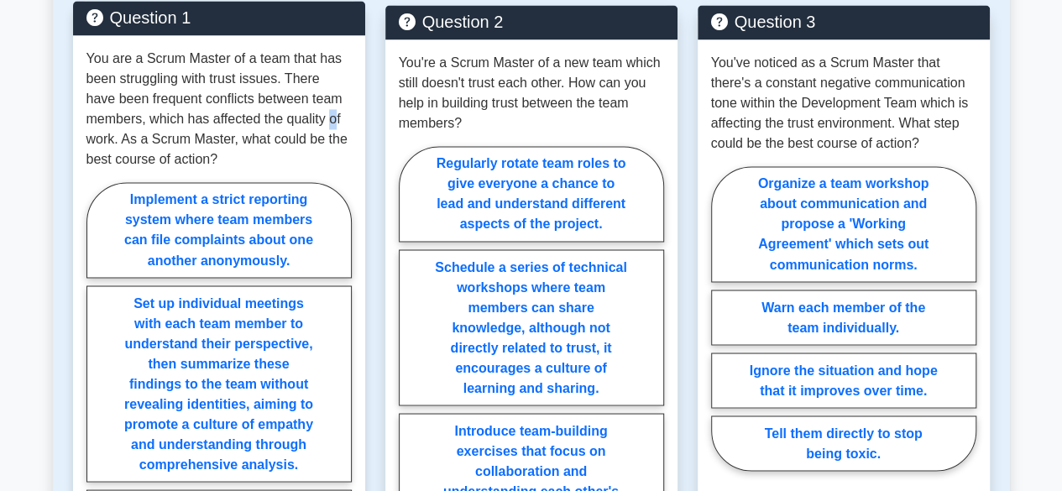
click at [334, 119] on p "You are a Scrum Master of a team that has been struggling with trust issues. Th…" at bounding box center [219, 109] width 265 height 121
drag, startPoint x: 147, startPoint y: 144, endPoint x: 241, endPoint y: 144, distance: 94.1
click at [213, 148] on p "You are a Scrum Master of a team that has been struggling with trust issues. Th…" at bounding box center [219, 109] width 265 height 121
drag, startPoint x: 298, startPoint y: 135, endPoint x: 320, endPoint y: 140, distance: 22.4
click at [314, 137] on p "You are a Scrum Master of a team that has been struggling with trust issues. Th…" at bounding box center [219, 109] width 265 height 121
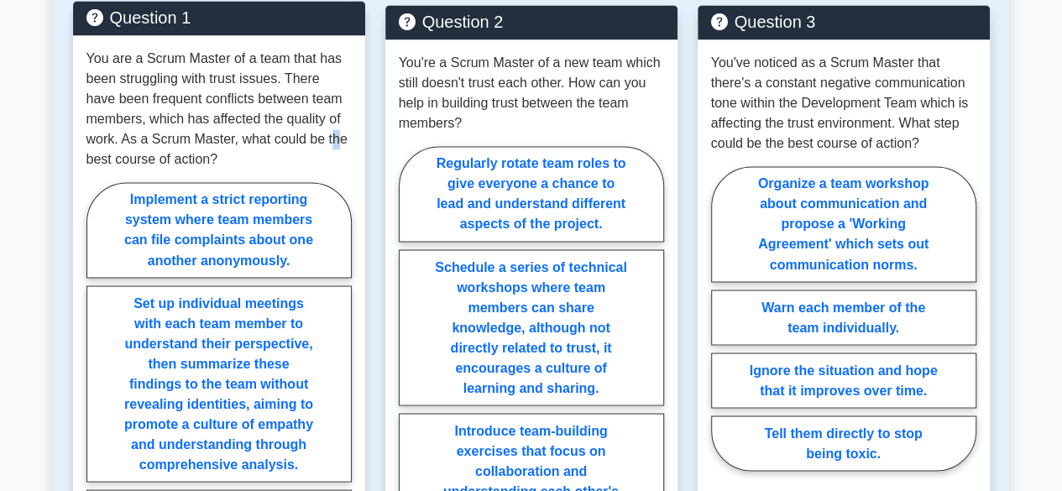
drag, startPoint x: 335, startPoint y: 143, endPoint x: 356, endPoint y: 143, distance: 21.0
click at [346, 142] on p "You are a Scrum Master of a team that has been struggling with trust issues. Th…" at bounding box center [219, 109] width 265 height 121
drag, startPoint x: 128, startPoint y: 157, endPoint x: 197, endPoint y: 155, distance: 69.8
click at [196, 155] on p "You are a Scrum Master of a team that has been struggling with trust issues. Th…" at bounding box center [219, 109] width 265 height 121
drag, startPoint x: 267, startPoint y: 144, endPoint x: 313, endPoint y: 137, distance: 46.7
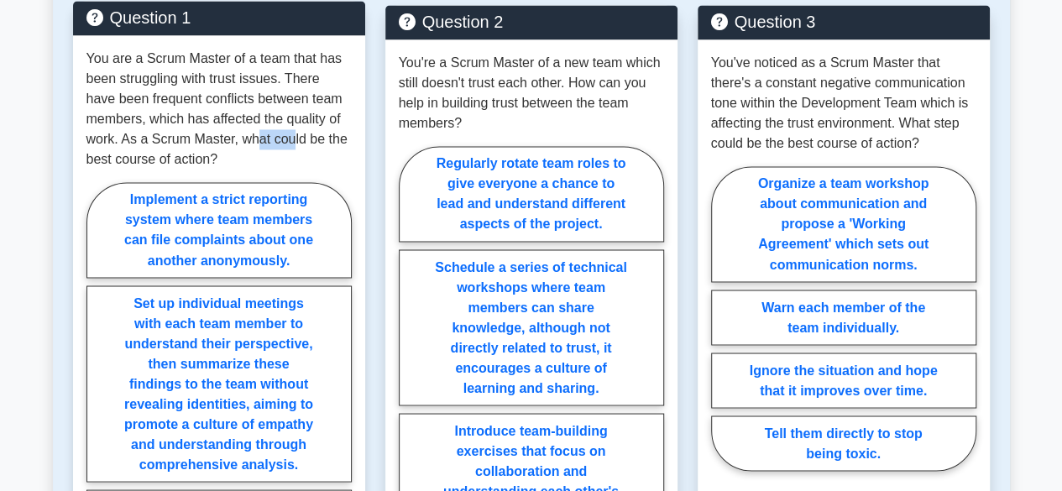
click at [307, 138] on p "You are a Scrum Master of a team that has been struggling with trust issues. Th…" at bounding box center [219, 109] width 265 height 121
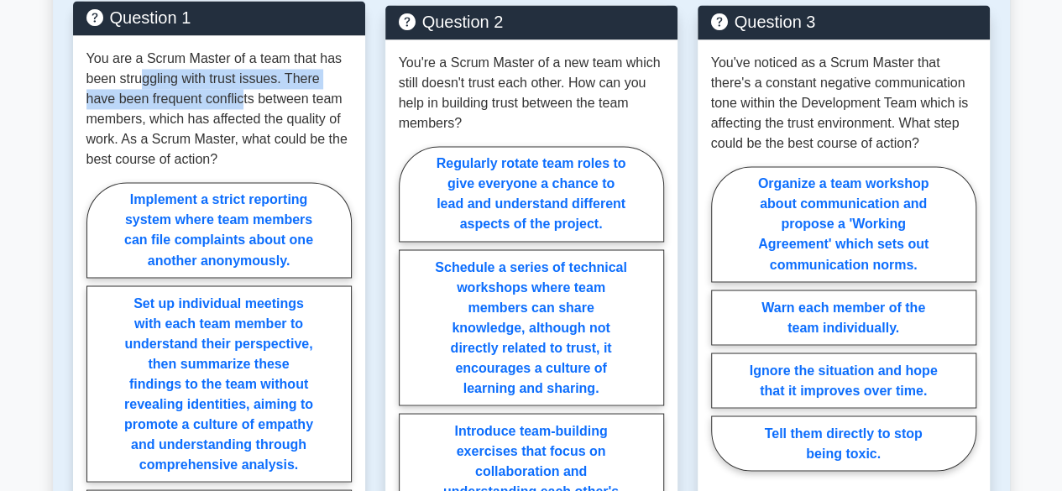
drag, startPoint x: 249, startPoint y: 97, endPoint x: 310, endPoint y: 97, distance: 61.3
click at [285, 97] on p "You are a Scrum Master of a team that has been struggling with trust issues. Th…" at bounding box center [219, 109] width 265 height 121
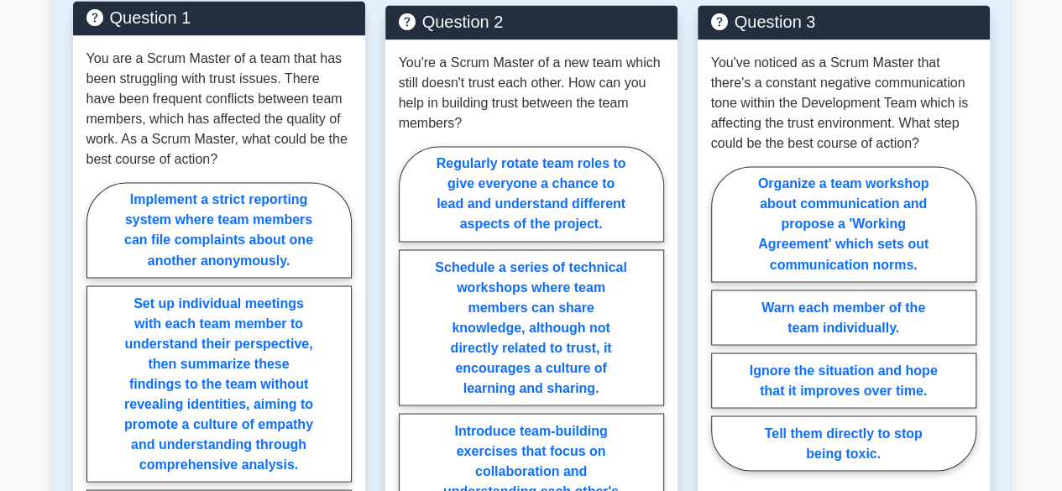
click at [329, 98] on p "You are a Scrum Master of a team that has been struggling with trust issues. Th…" at bounding box center [219, 109] width 265 height 121
drag, startPoint x: 220, startPoint y: 130, endPoint x: 270, endPoint y: 124, distance: 49.9
click at [240, 127] on p "You are a Scrum Master of a team that has been struggling with trust issues. Th…" at bounding box center [219, 109] width 265 height 121
click at [280, 151] on p "You are a Scrum Master of a team that has been struggling with trust issues. Th…" at bounding box center [219, 109] width 265 height 121
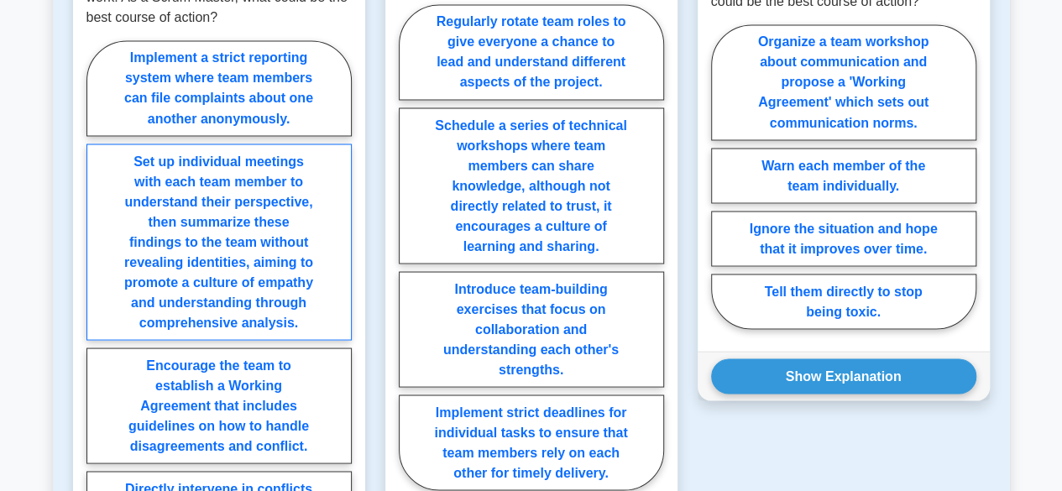
scroll to position [1512, 0]
